Goal: Task Accomplishment & Management: Manage account settings

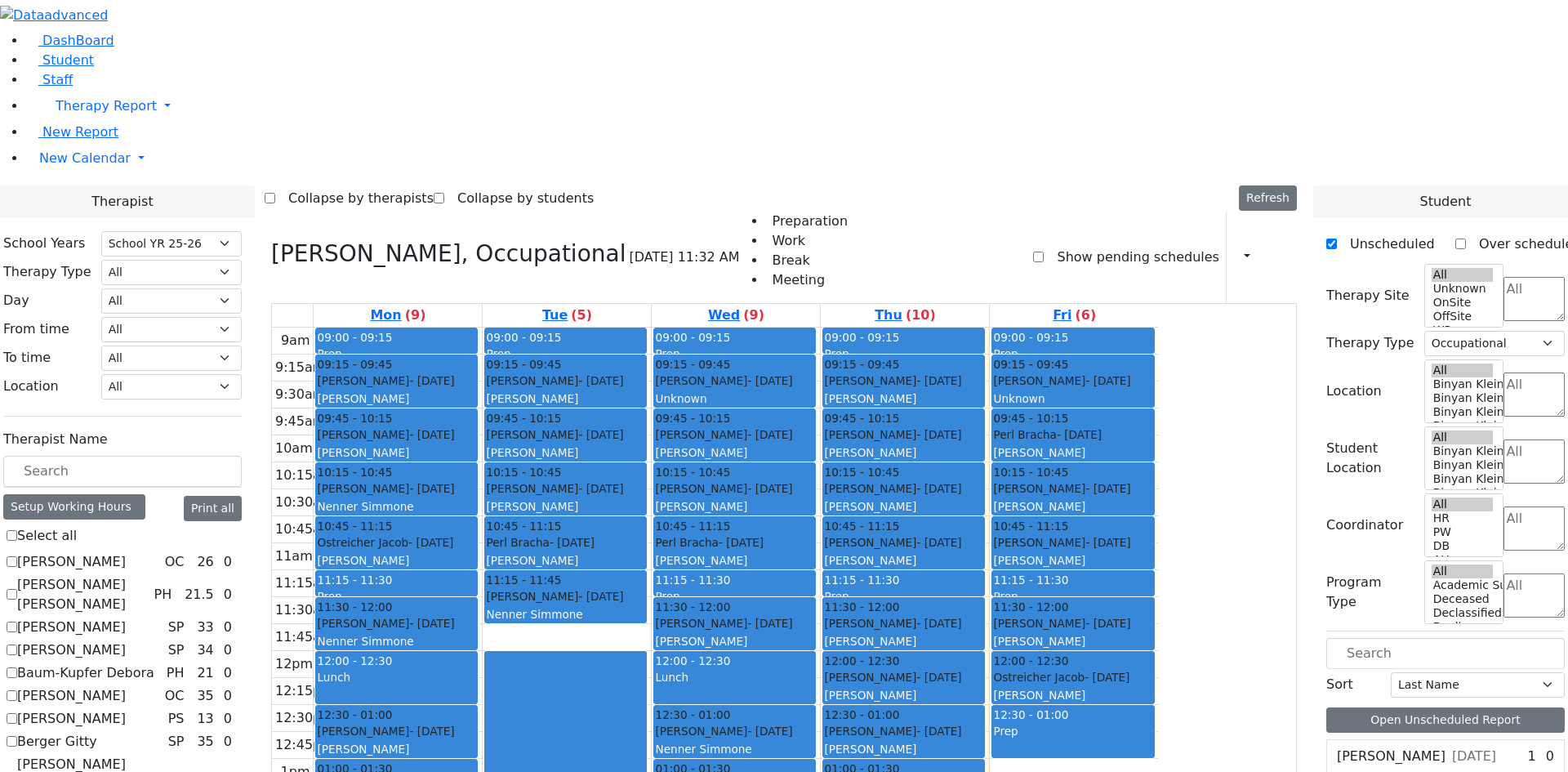
select select "212"
select select "1"
click at [63, 68] on span "Student" at bounding box center [68, 60] width 51 height 16
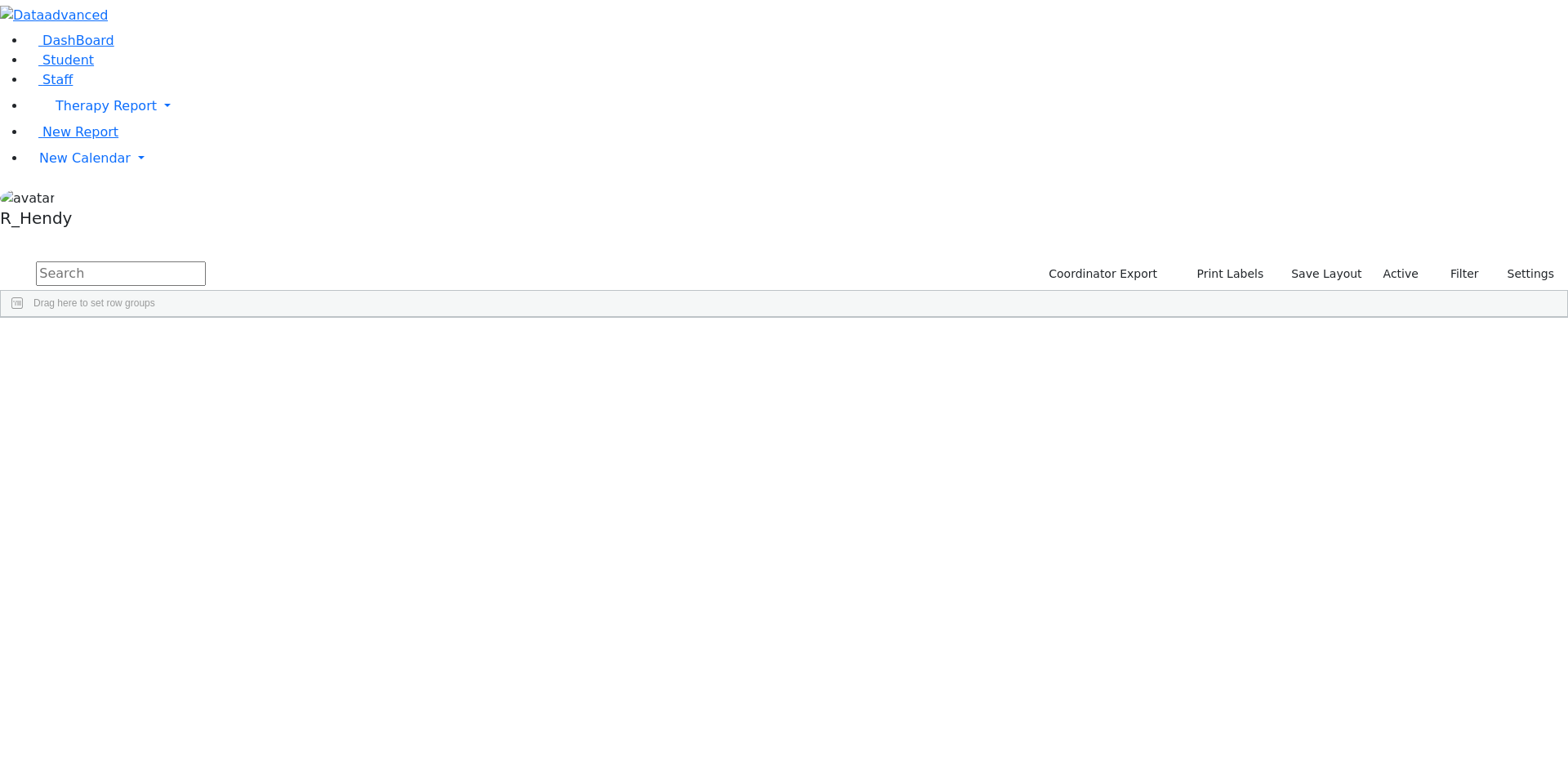
click at [206, 261] on input "text" at bounding box center [121, 273] width 170 height 25
type input "bentz"
click at [311, 344] on div "Bentzian" at bounding box center [260, 355] width 103 height 23
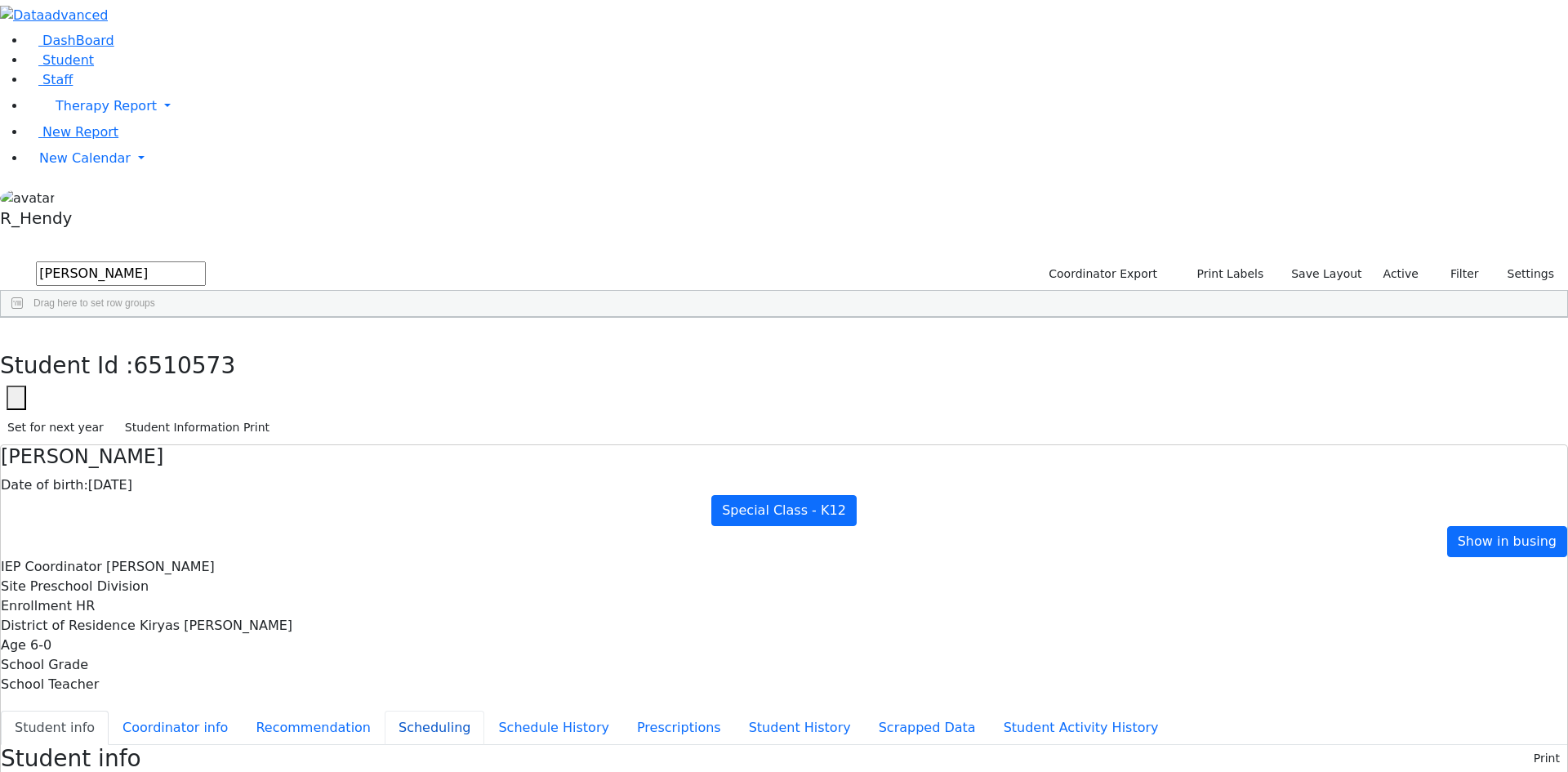
click at [393, 711] on button "Scheduling" at bounding box center [434, 728] width 100 height 35
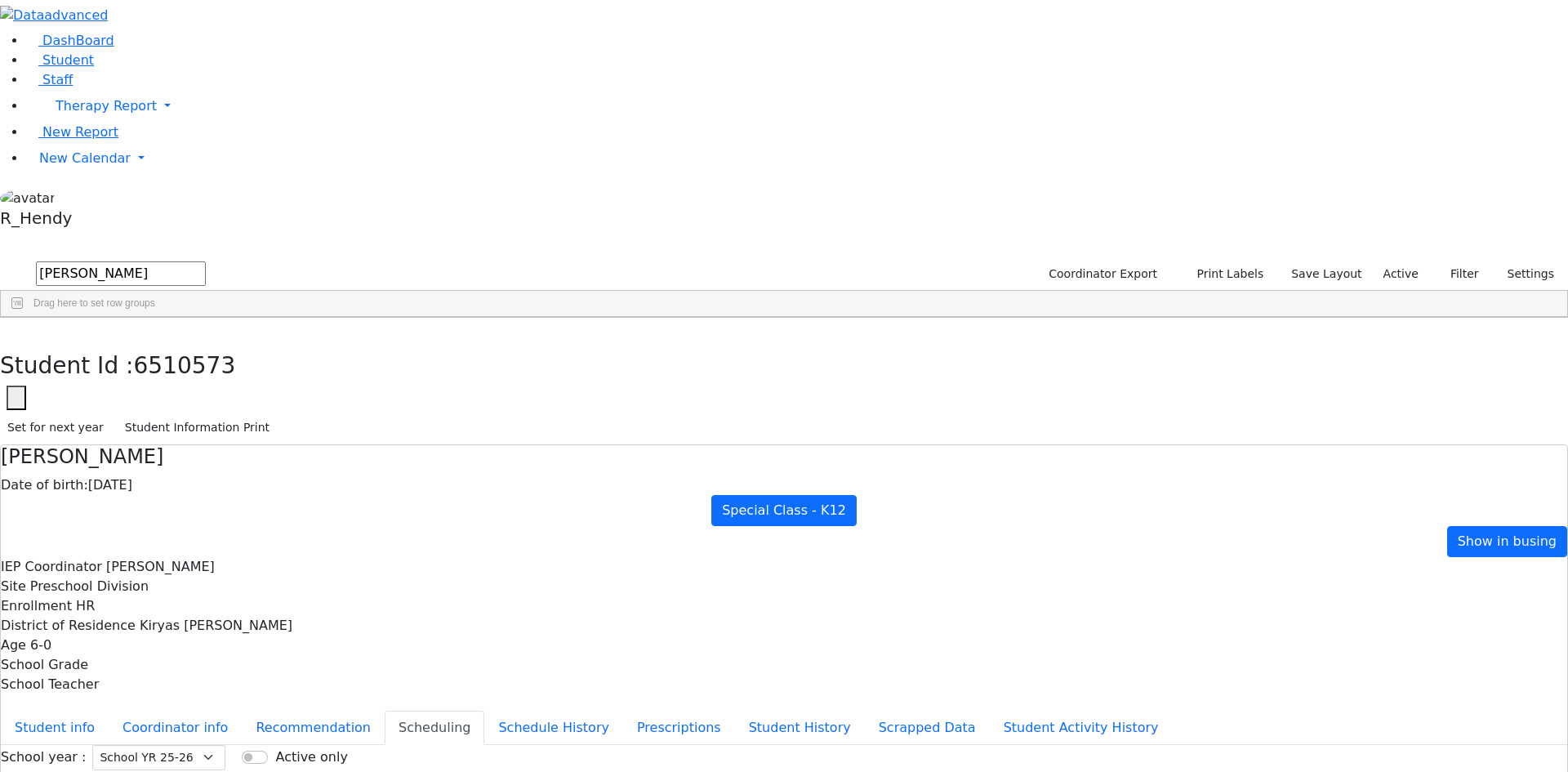
click at [17, 330] on icon "button" at bounding box center [11, 335] width 9 height 10
click at [380, 412] on div "6510573 Kestenbaum Bentzian 09/23/2019 Litzman, Shterna HR Special Class - K12 …" at bounding box center [776, 378] width 1549 height 68
click at [1056, 352] on div "6510573 Kestenbaum Bentzian 09/23/2019 Litzman, Shterna HR Special Class - K12 …" at bounding box center [776, 378] width 1549 height 68
click at [57, 87] on span "Staff" at bounding box center [57, 80] width 31 height 16
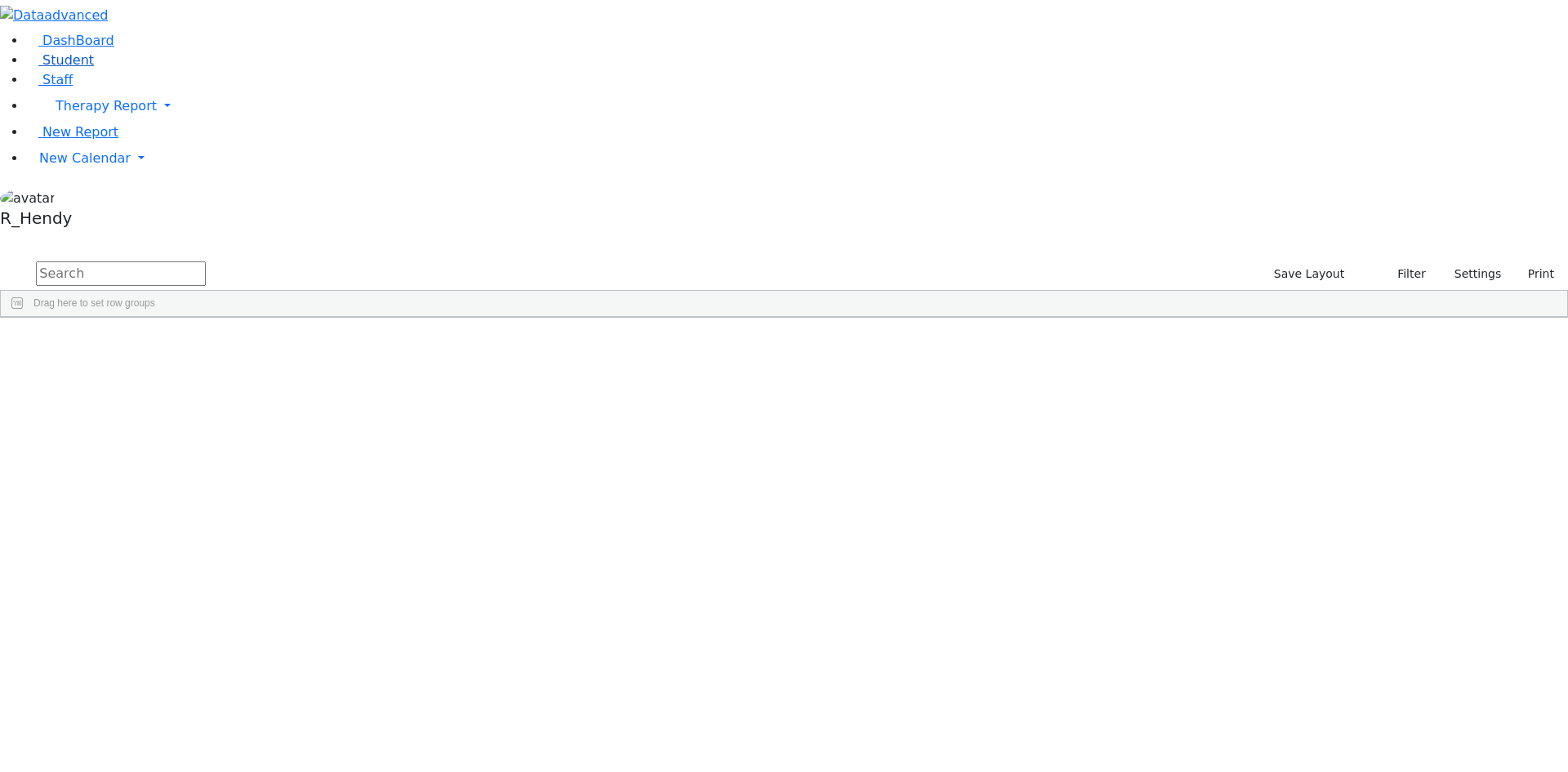
click at [51, 68] on span "Student" at bounding box center [68, 60] width 51 height 16
click at [206, 261] on input "text" at bounding box center [121, 273] width 170 height 25
click at [57, 166] on span "New Calendar" at bounding box center [85, 158] width 92 height 16
click at [73, 199] on span "Calendar" at bounding box center [64, 191] width 58 height 16
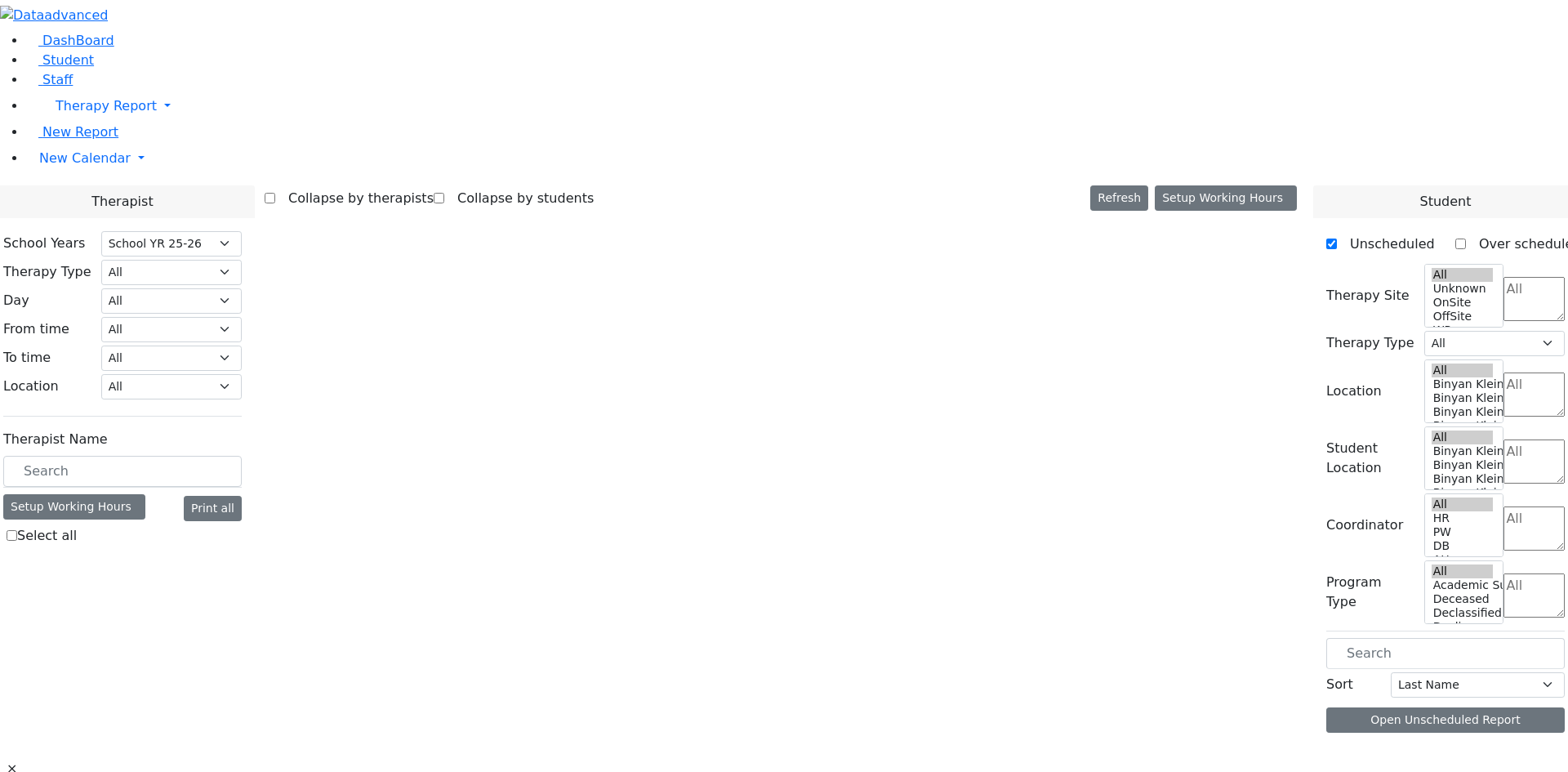
select select "212"
select select "1"
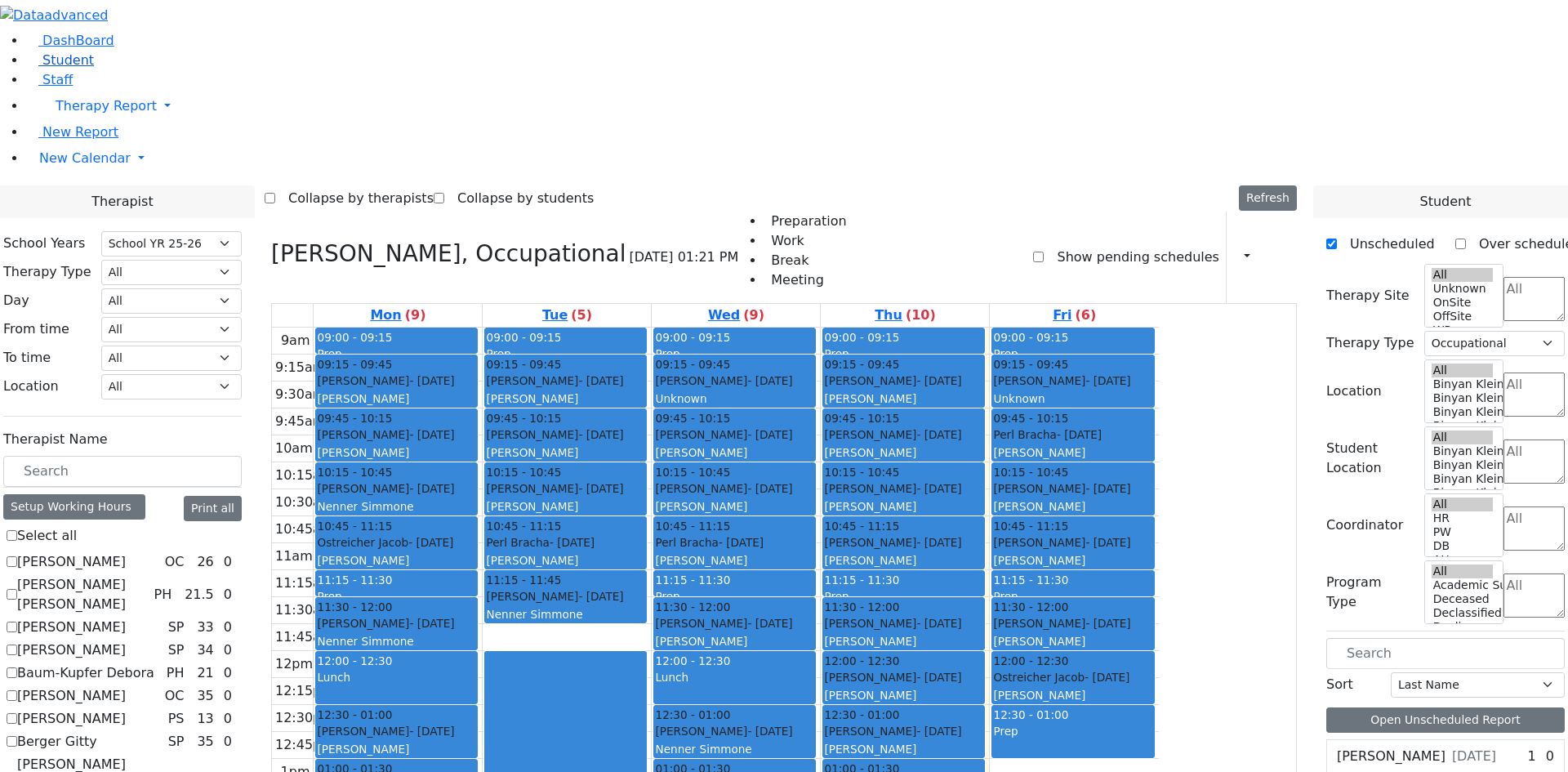
click at [63, 68] on span "Student" at bounding box center [68, 60] width 51 height 16
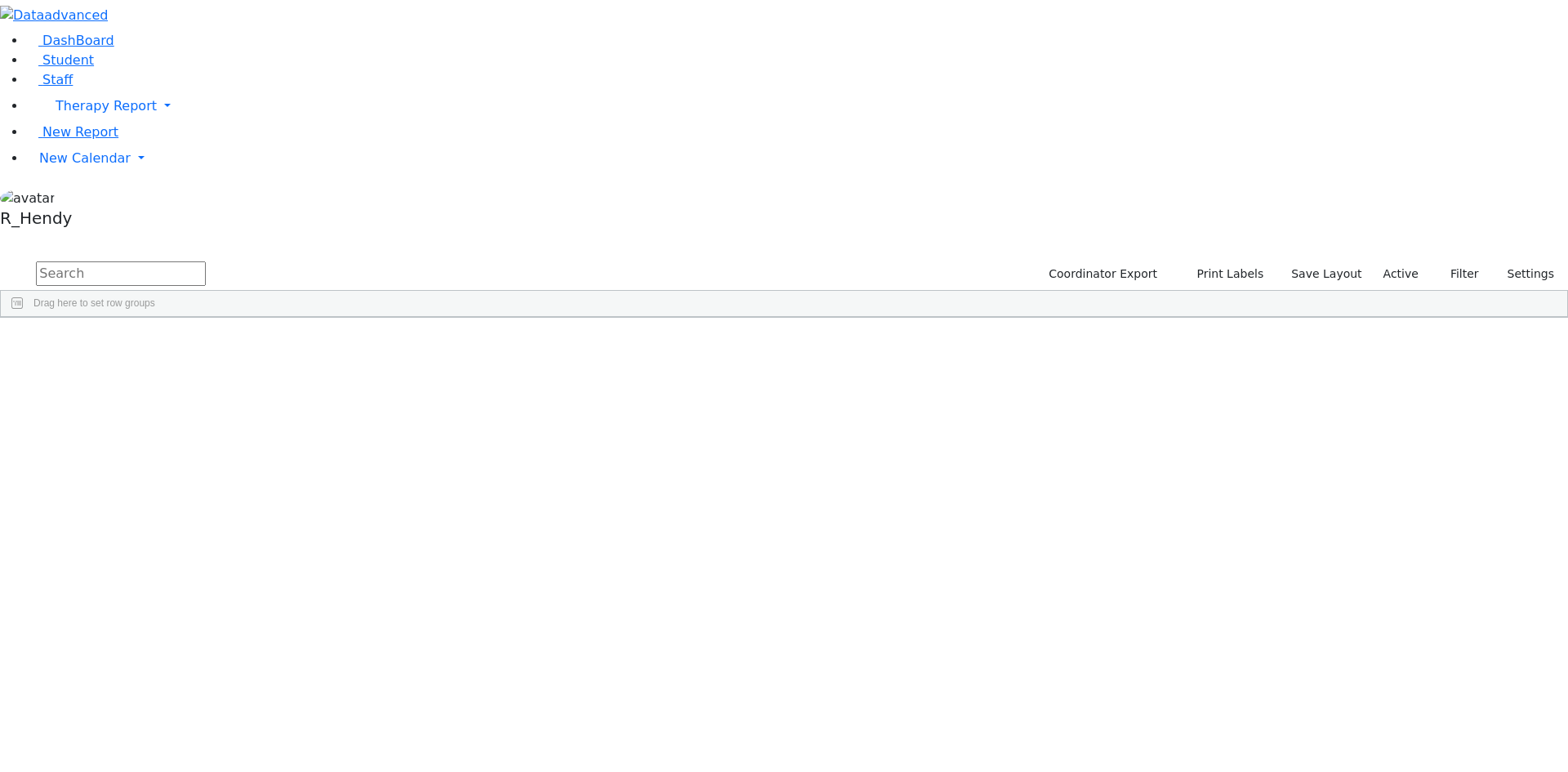
click at [206, 261] on input "text" at bounding box center [121, 273] width 170 height 25
type input "yisroe"
click at [311, 412] on div "[PERSON_NAME]" at bounding box center [260, 423] width 103 height 23
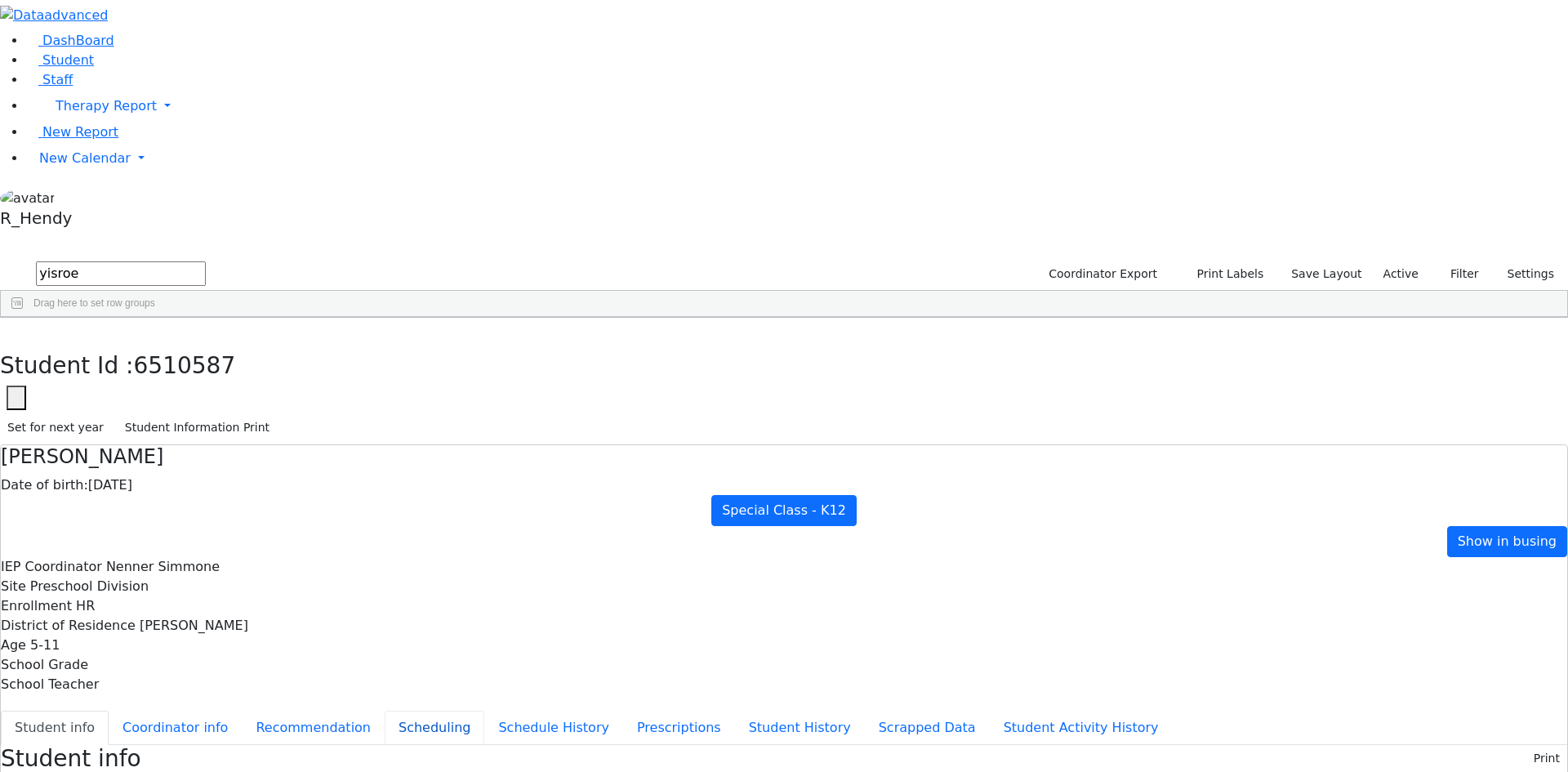
click at [401, 711] on button "Scheduling" at bounding box center [434, 728] width 100 height 35
click at [277, 415] on button "Student Information Print" at bounding box center [197, 428] width 159 height 26
click at [24, 317] on button "button" at bounding box center [12, 334] width 24 height 35
